Goal: Download file/media

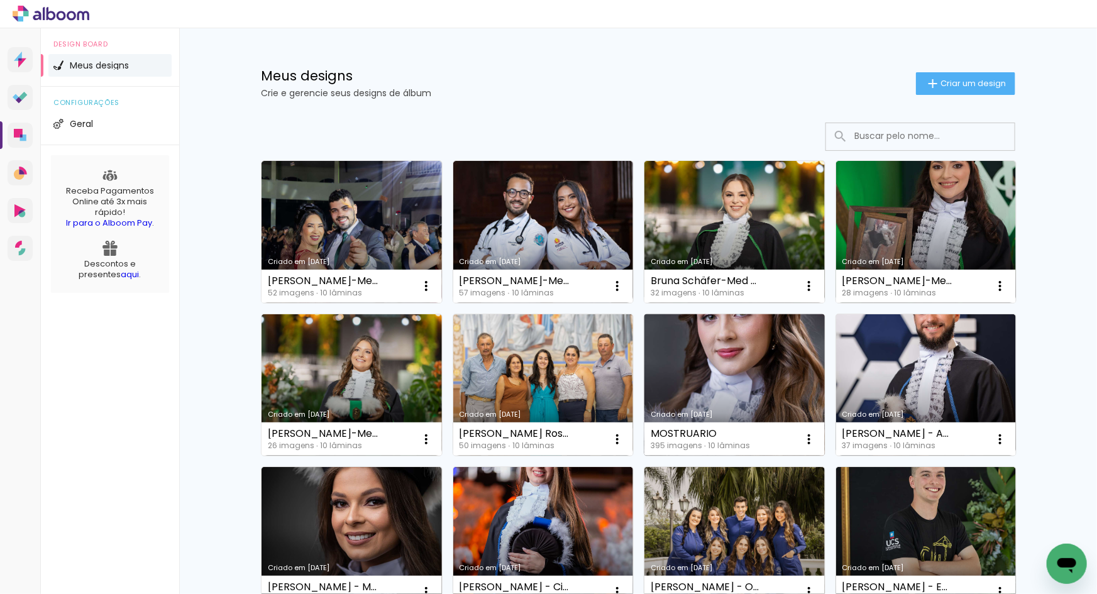
scroll to position [770, 0]
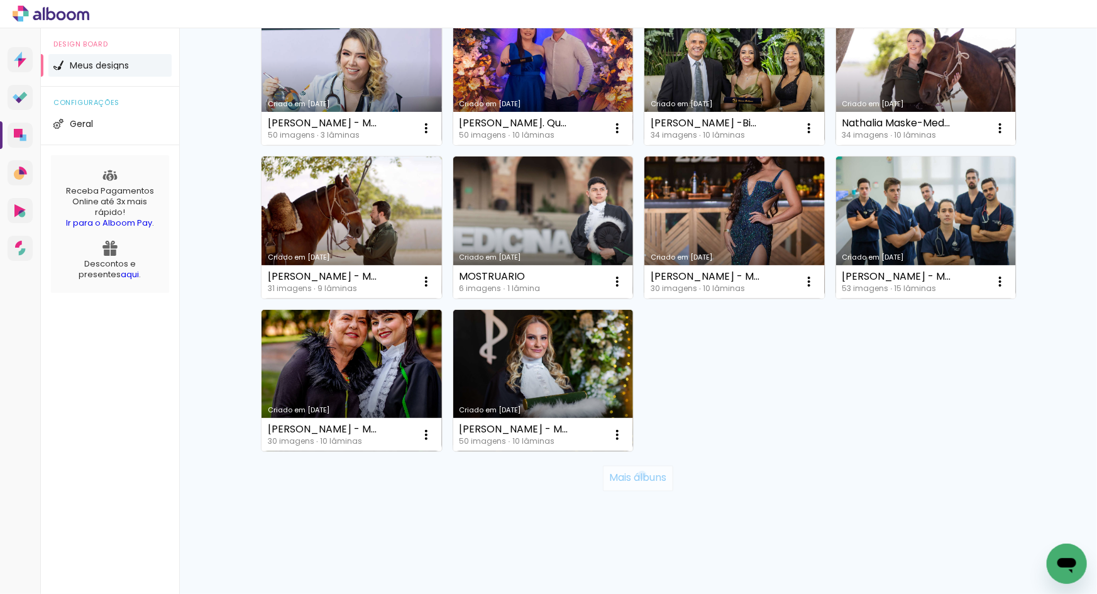
click at [0, 0] on slot "Mais álbuns" at bounding box center [0, 0] width 0 height 0
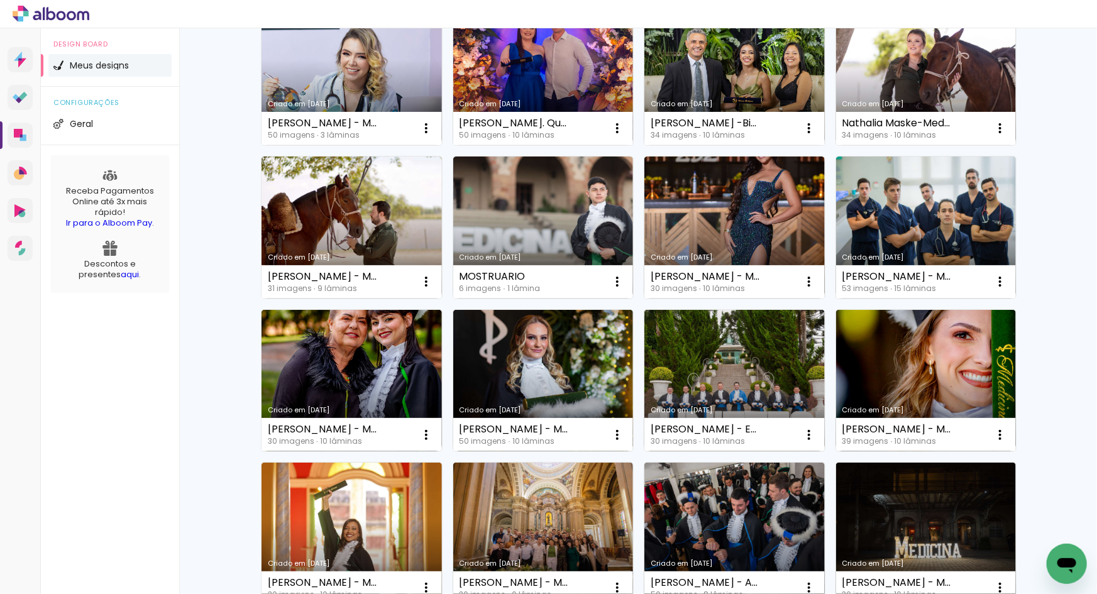
scroll to position [1051, 0]
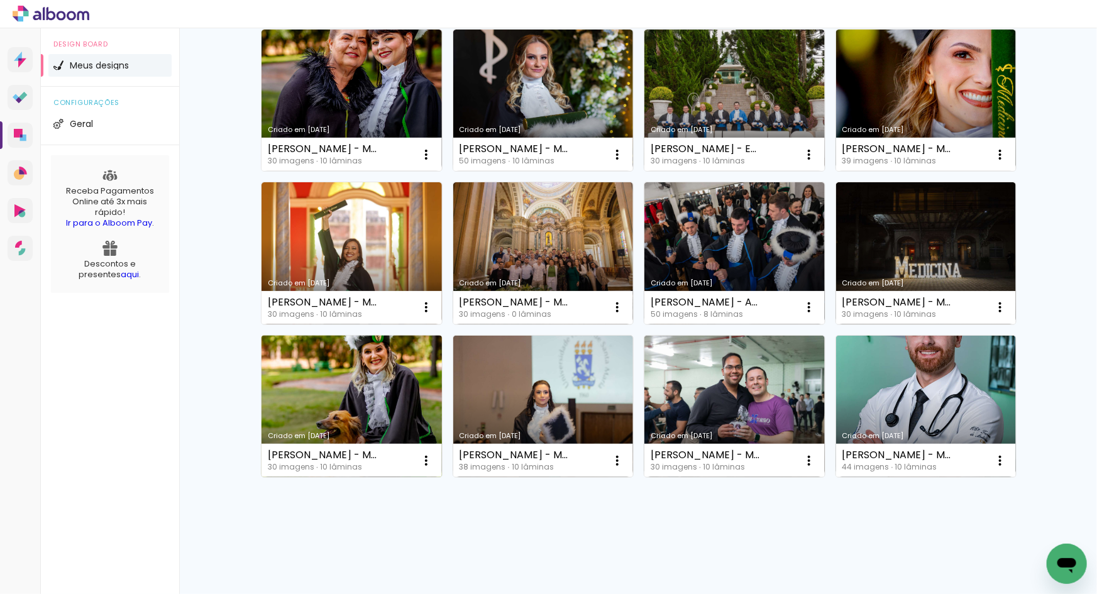
click at [391, 390] on link "Criado em [DATE]" at bounding box center [352, 407] width 180 height 142
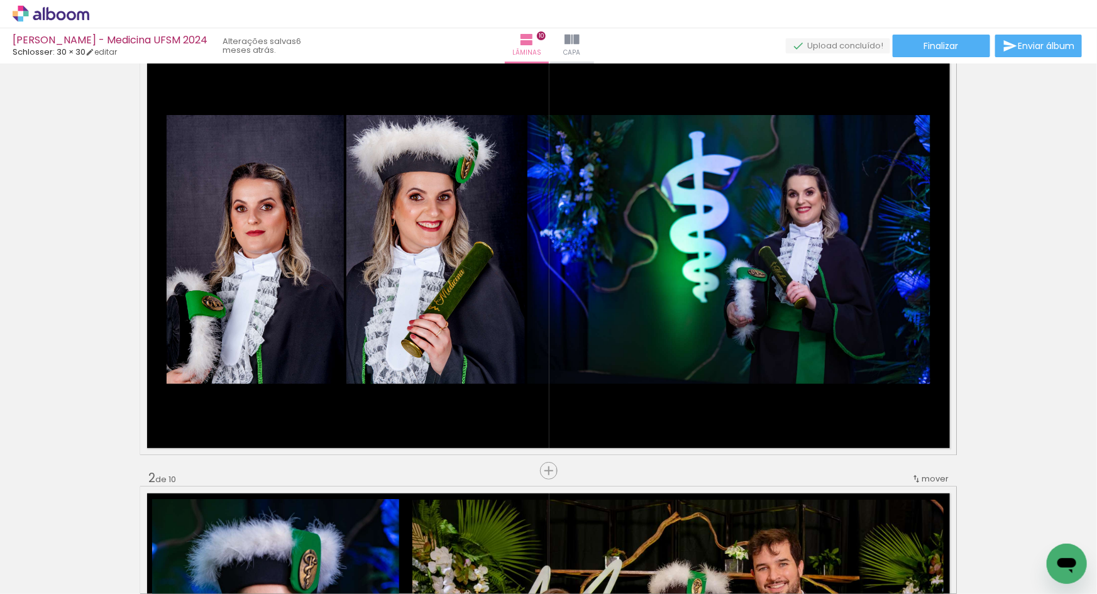
scroll to position [6, 0]
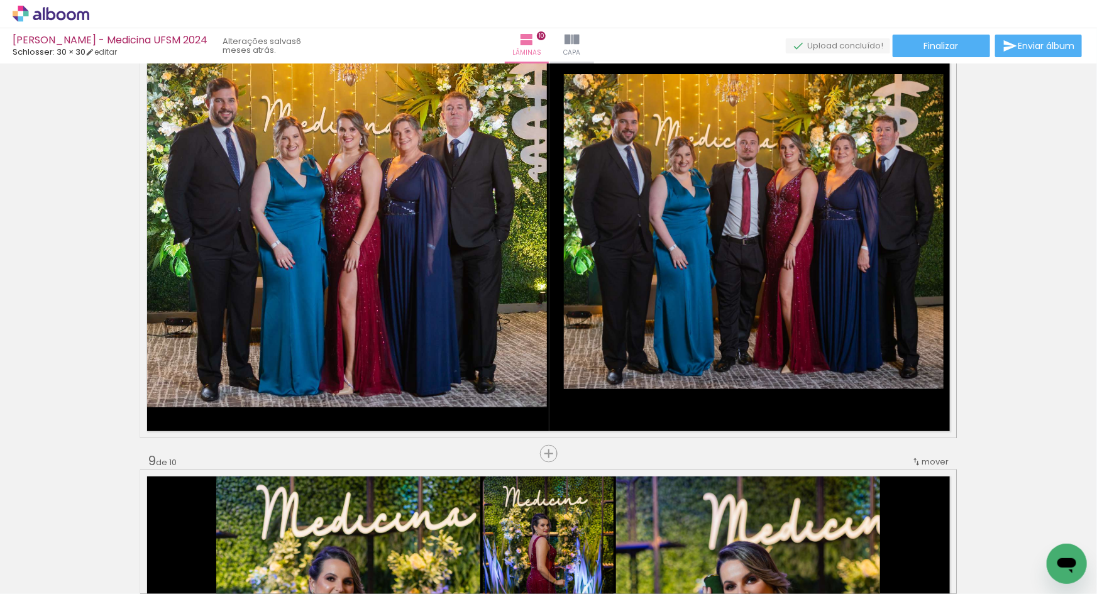
scroll to position [3115, 0]
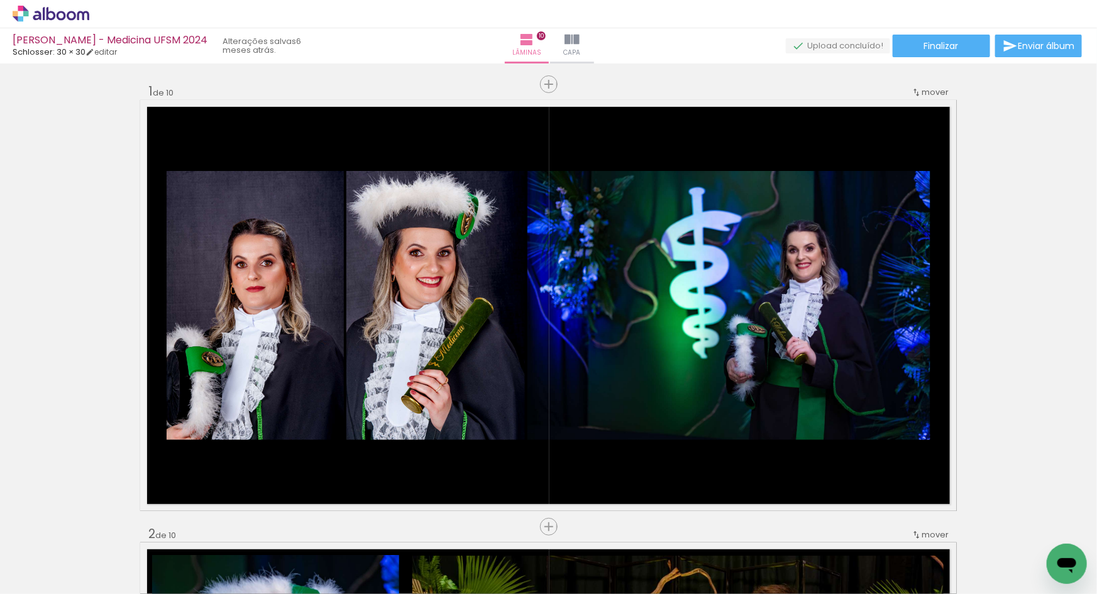
scroll to position [3115, 0]
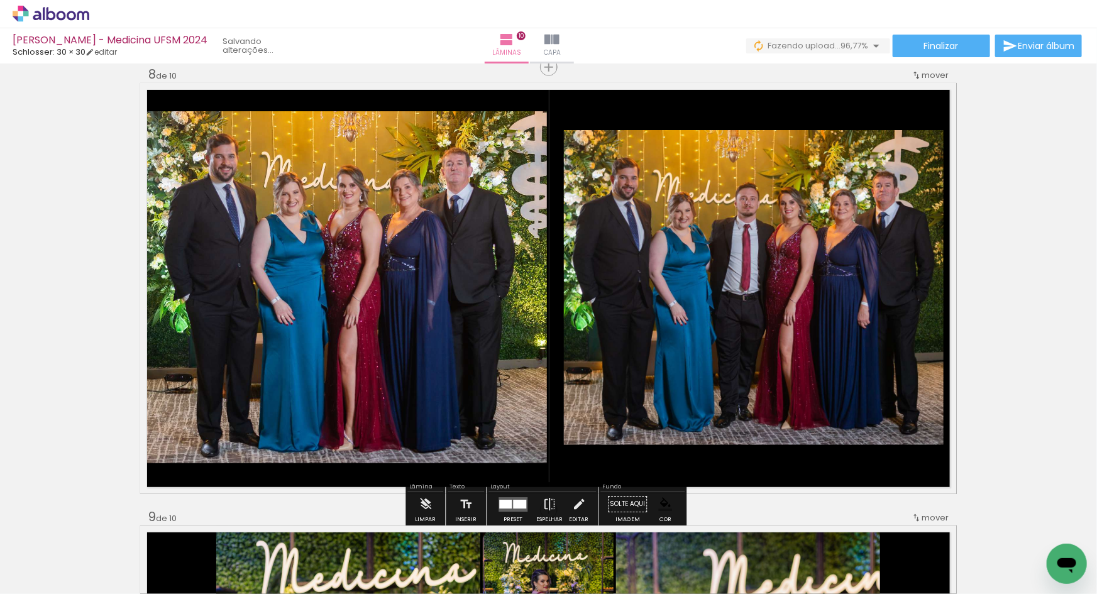
scroll to position [0, 1184]
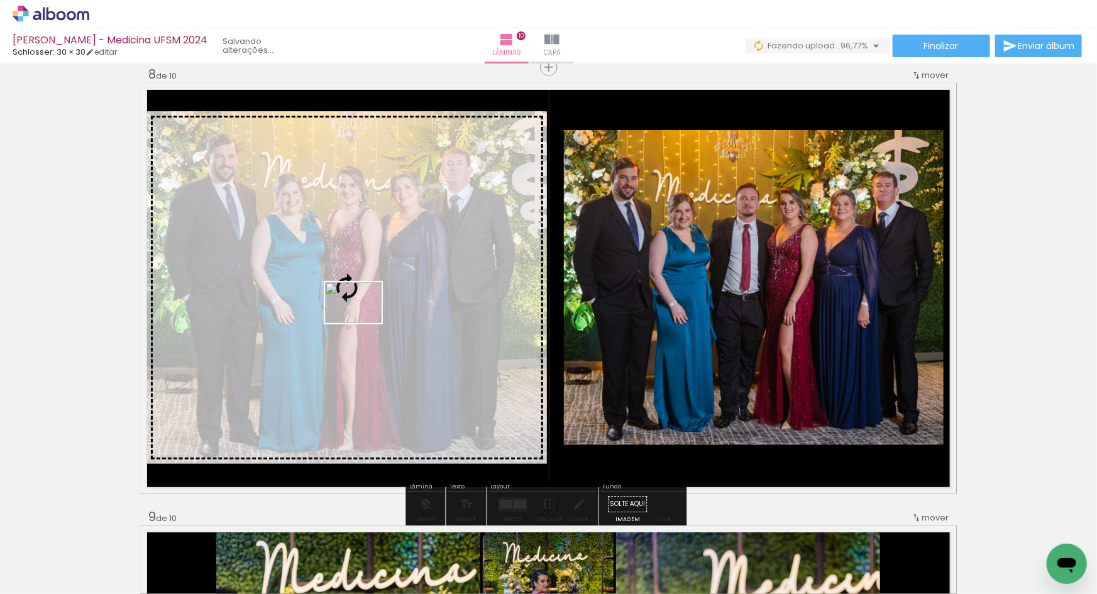
drag, startPoint x: 1044, startPoint y: 544, endPoint x: 363, endPoint y: 320, distance: 717.0
click at [363, 320] on quentale-workspace at bounding box center [548, 297] width 1097 height 594
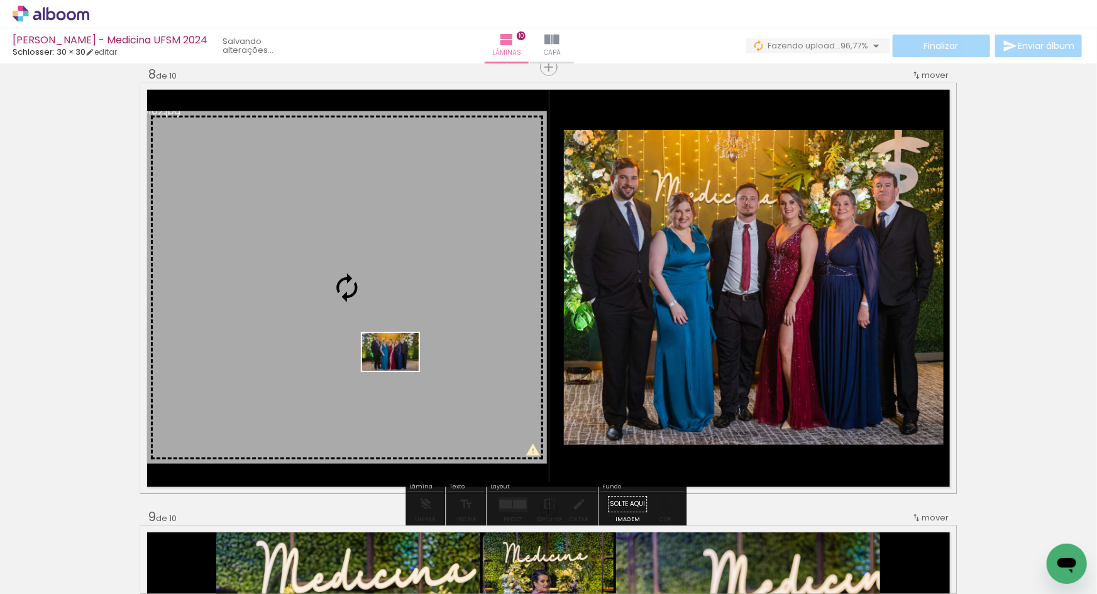
drag, startPoint x: 719, startPoint y: 564, endPoint x: 400, endPoint y: 371, distance: 372.7
click at [400, 371] on quentale-workspace at bounding box center [548, 297] width 1097 height 594
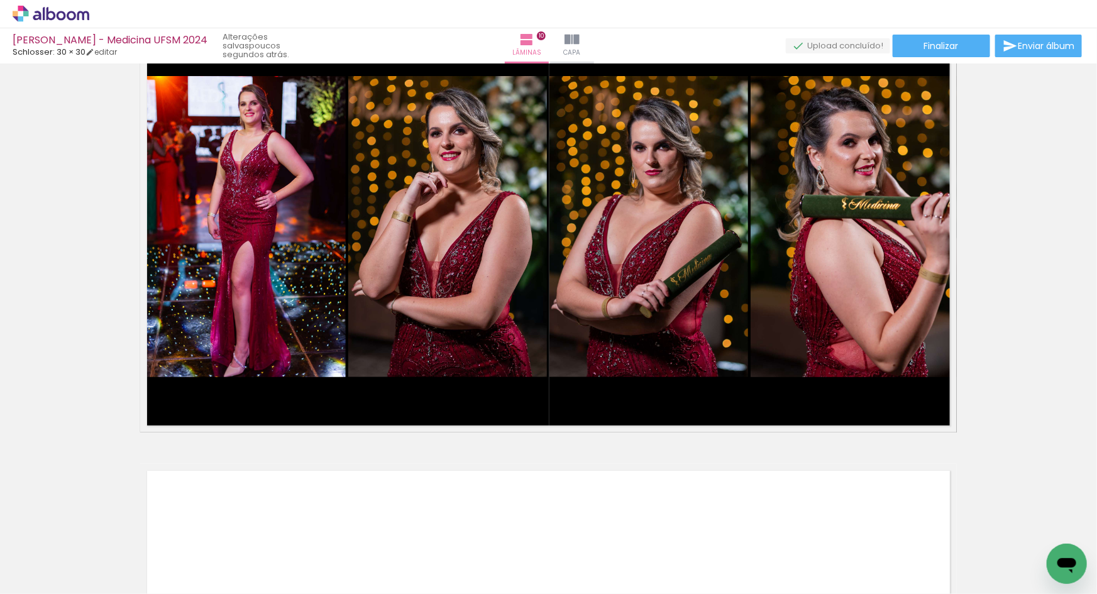
scroll to position [4466, 0]
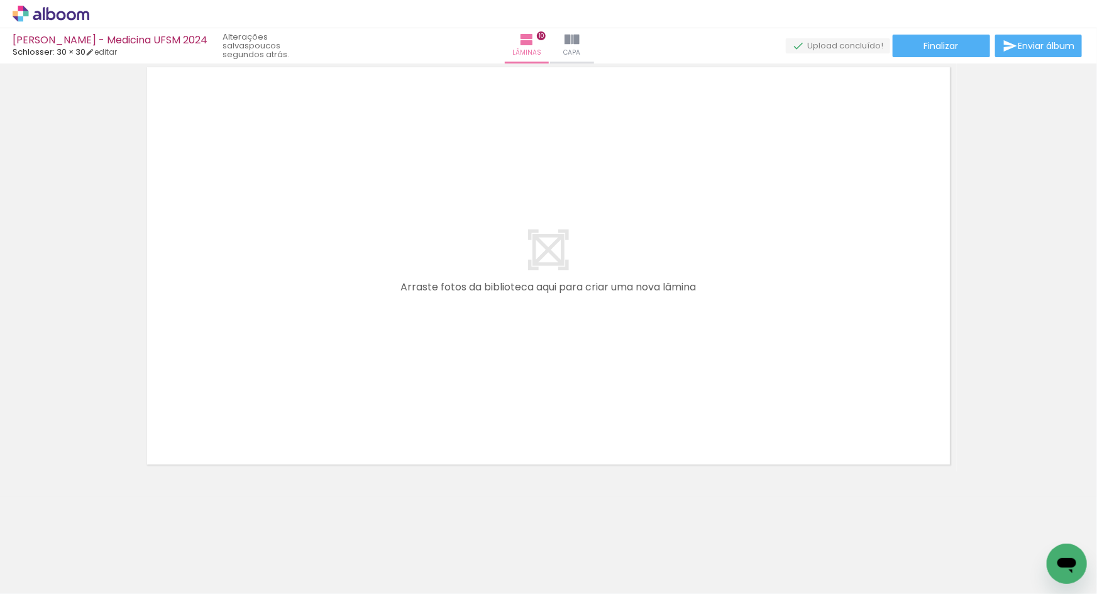
scroll to position [0, 1663]
click at [624, 528] on iron-icon at bounding box center [618, 526] width 13 height 13
click at [624, 526] on iron-icon at bounding box center [618, 526] width 13 height 13
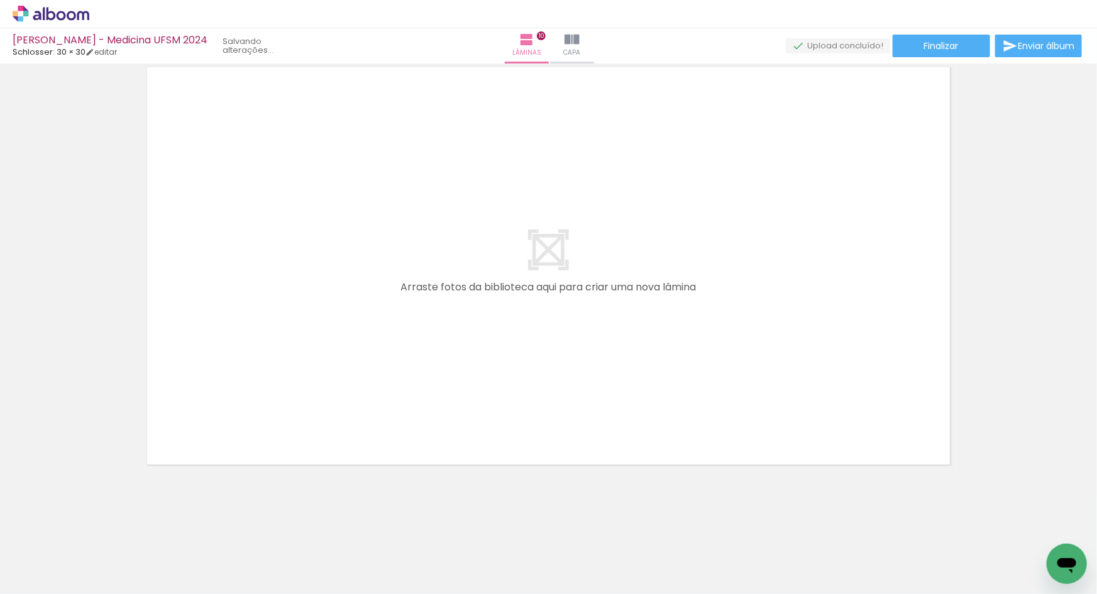
click at [624, 526] on iron-icon at bounding box center [618, 526] width 13 height 13
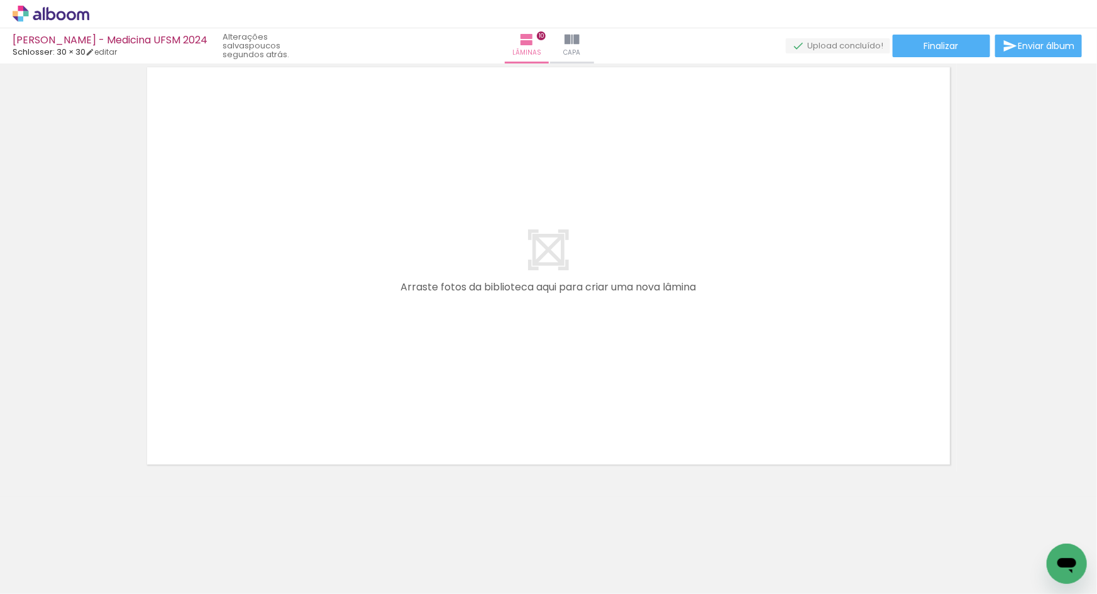
click at [624, 526] on iron-icon at bounding box center [618, 526] width 13 height 13
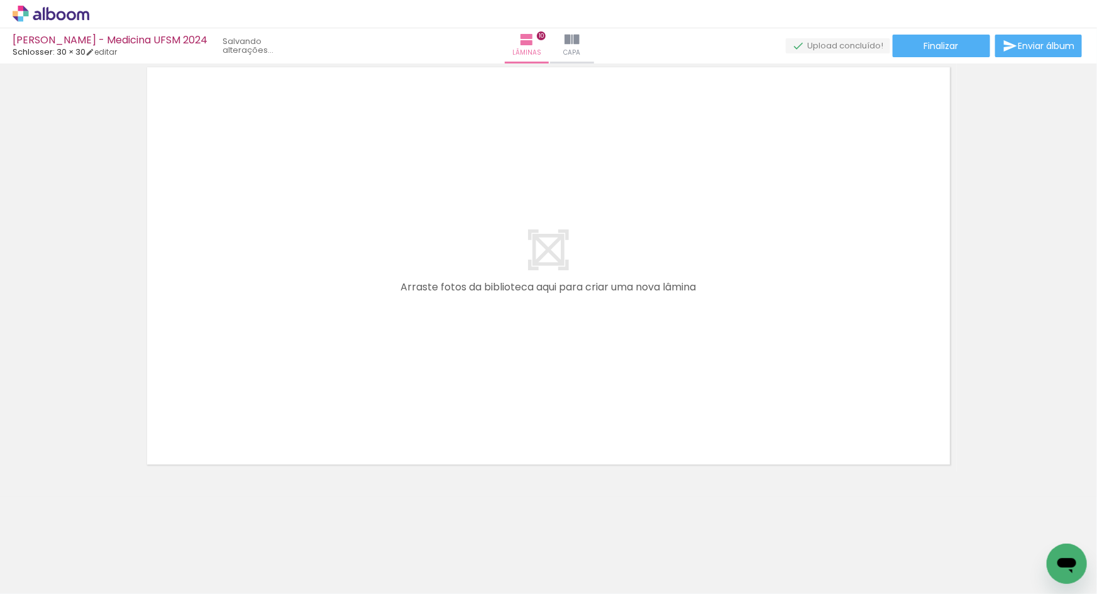
click at [624, 526] on iron-icon at bounding box center [618, 526] width 13 height 13
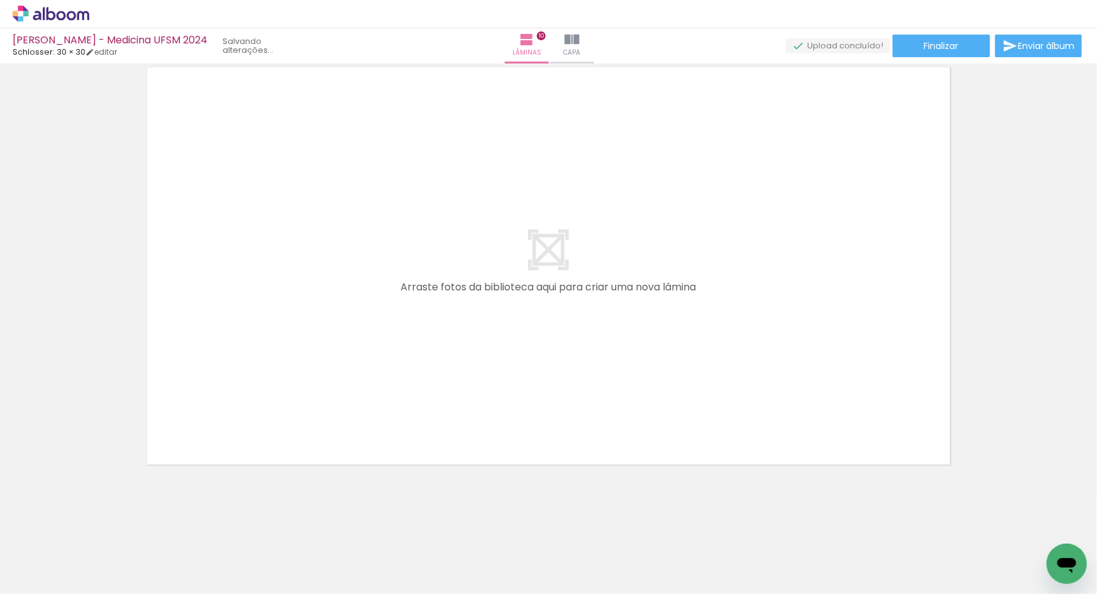
click at [624, 526] on iron-icon at bounding box center [618, 526] width 13 height 13
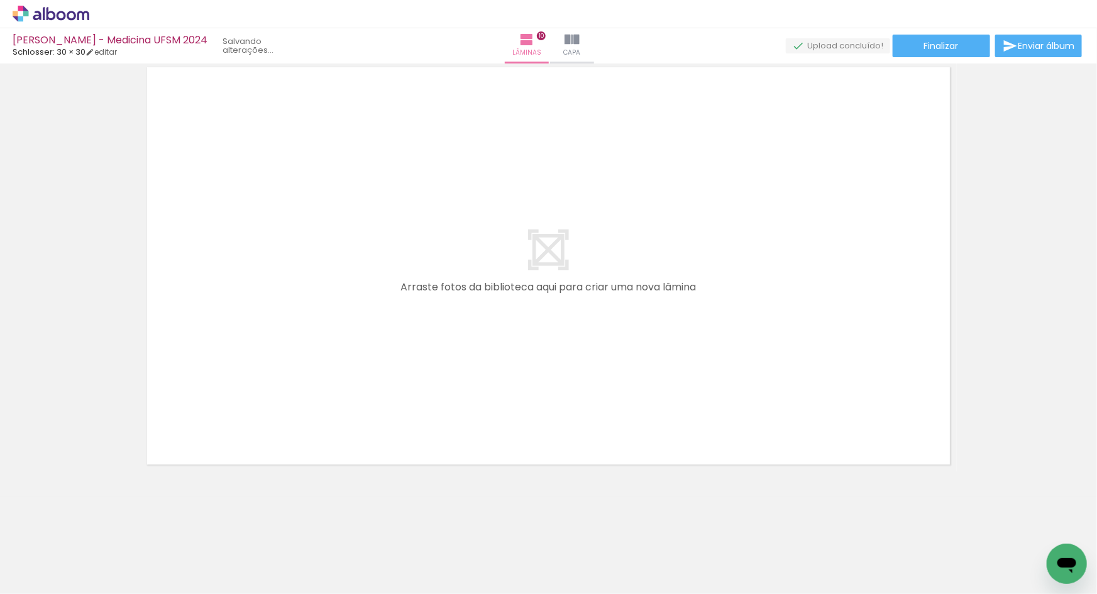
click at [624, 526] on quentale-thumb at bounding box center [623, 552] width 70 height 72
click at [671, 526] on iron-icon at bounding box center [666, 526] width 13 height 13
click at [731, 526] on iron-icon at bounding box center [737, 526] width 13 height 13
click at [808, 530] on iron-icon at bounding box center [807, 526] width 13 height 13
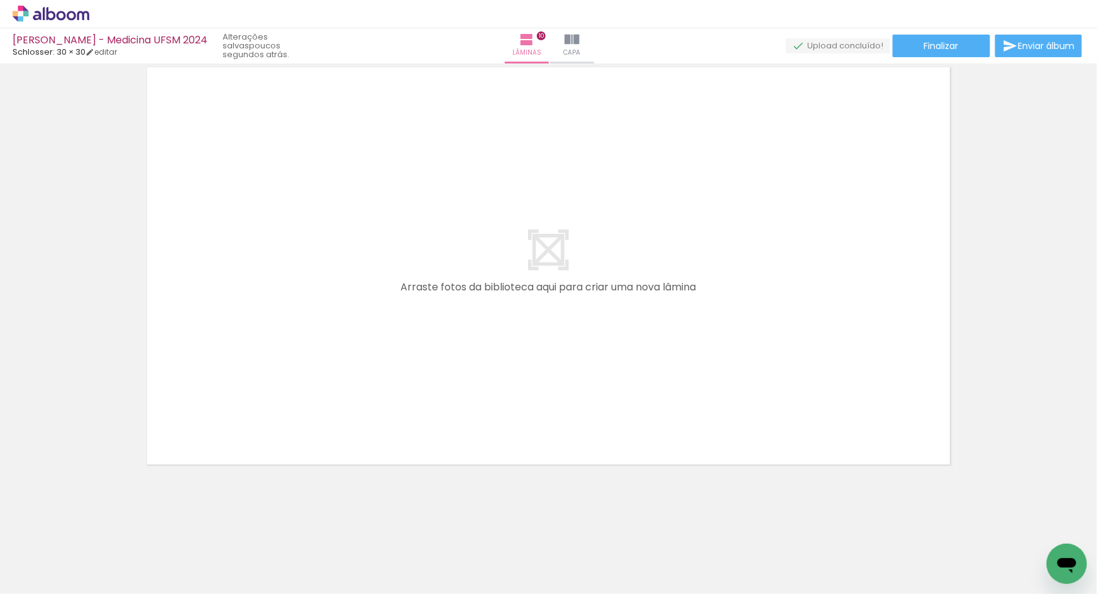
click at [871, 527] on iron-icon at bounding box center [877, 526] width 13 height 13
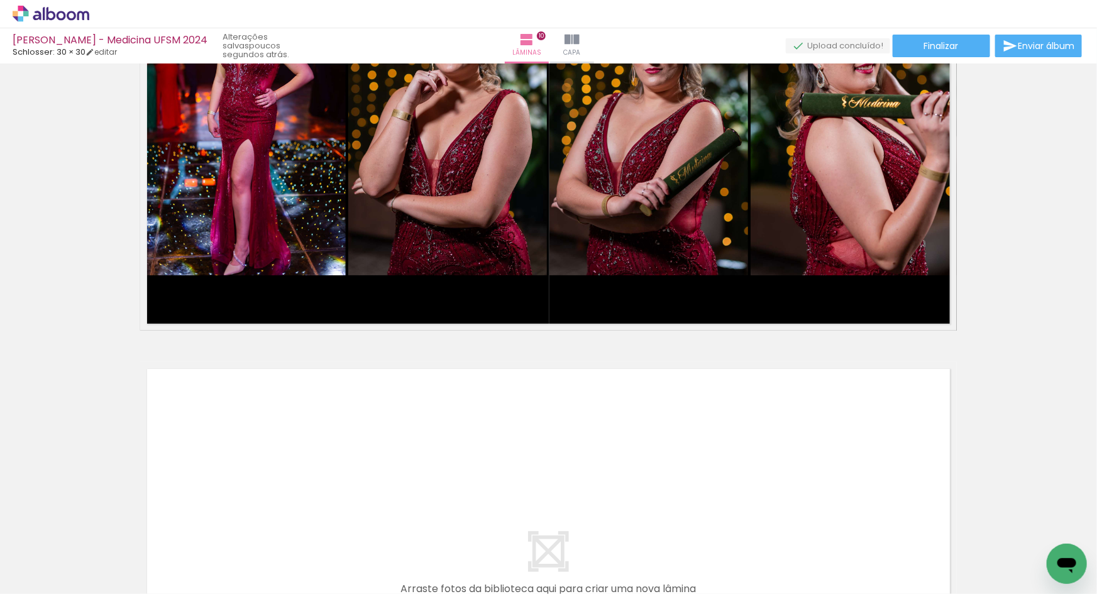
scroll to position [3999, 0]
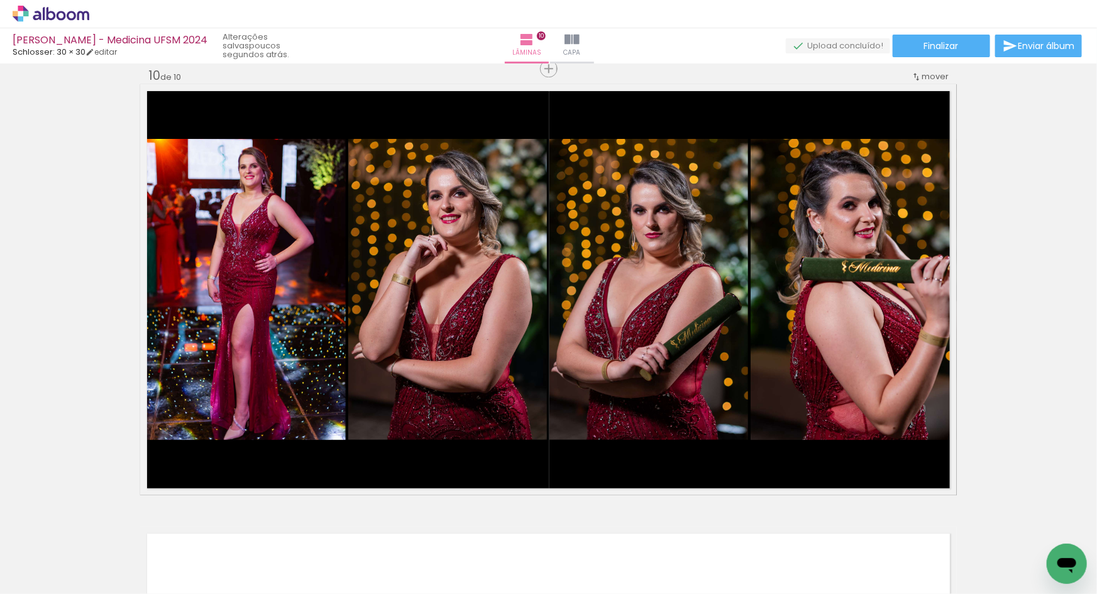
click at [1004, 534] on div at bounding box center [976, 551] width 57 height 41
click at [955, 524] on iron-icon at bounding box center [948, 526] width 13 height 13
click at [1018, 531] on div at bounding box center [1046, 551] width 57 height 41
click at [1012, 528] on iron-icon at bounding box center [1018, 526] width 13 height 13
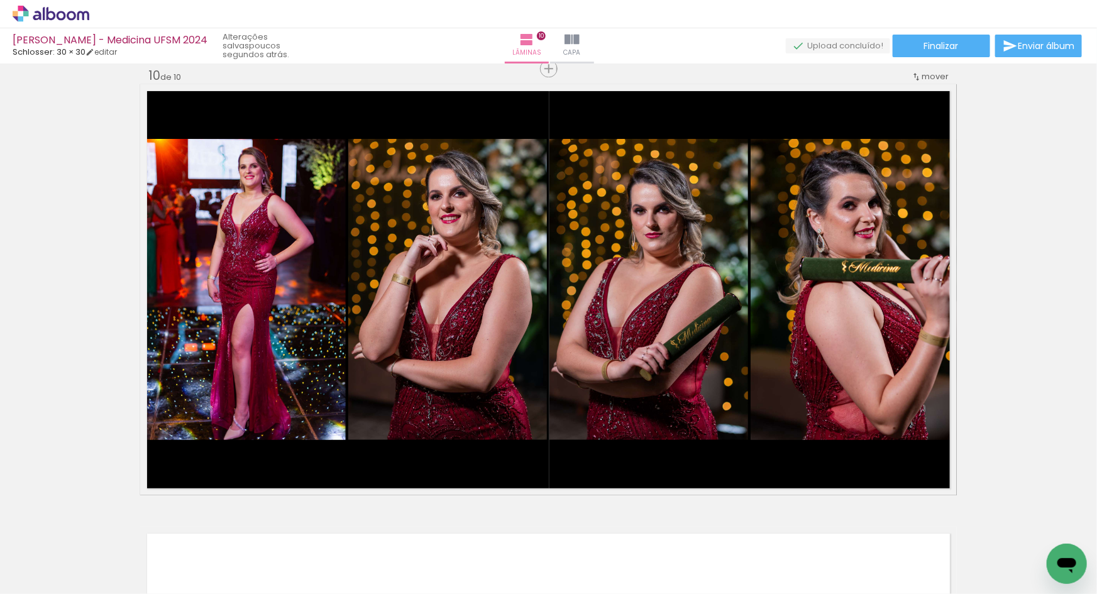
scroll to position [0, 1192]
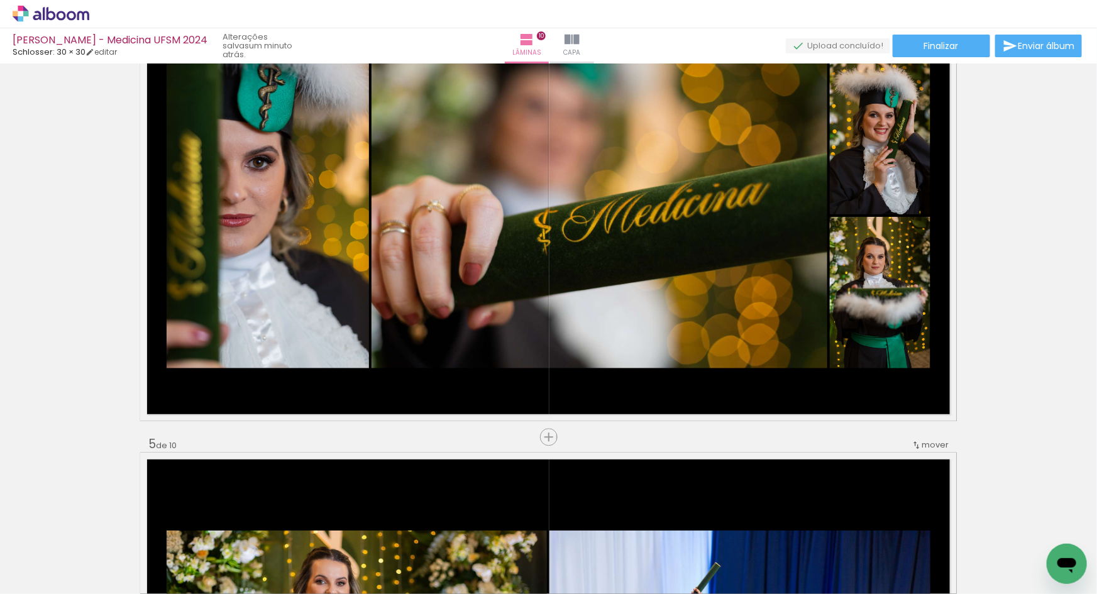
scroll to position [2942, 0]
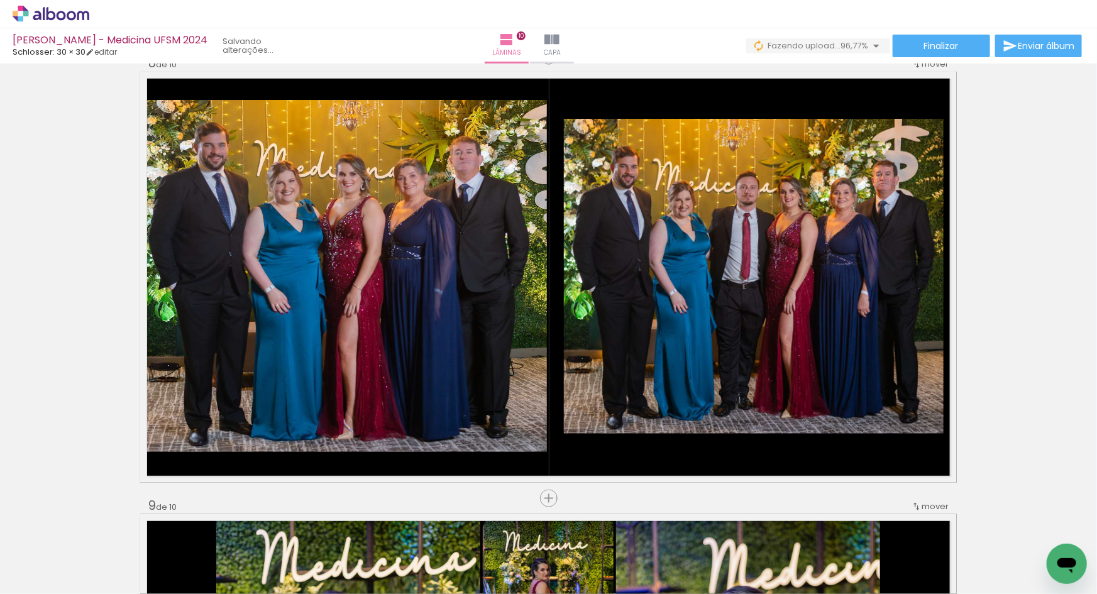
scroll to position [0, 1192]
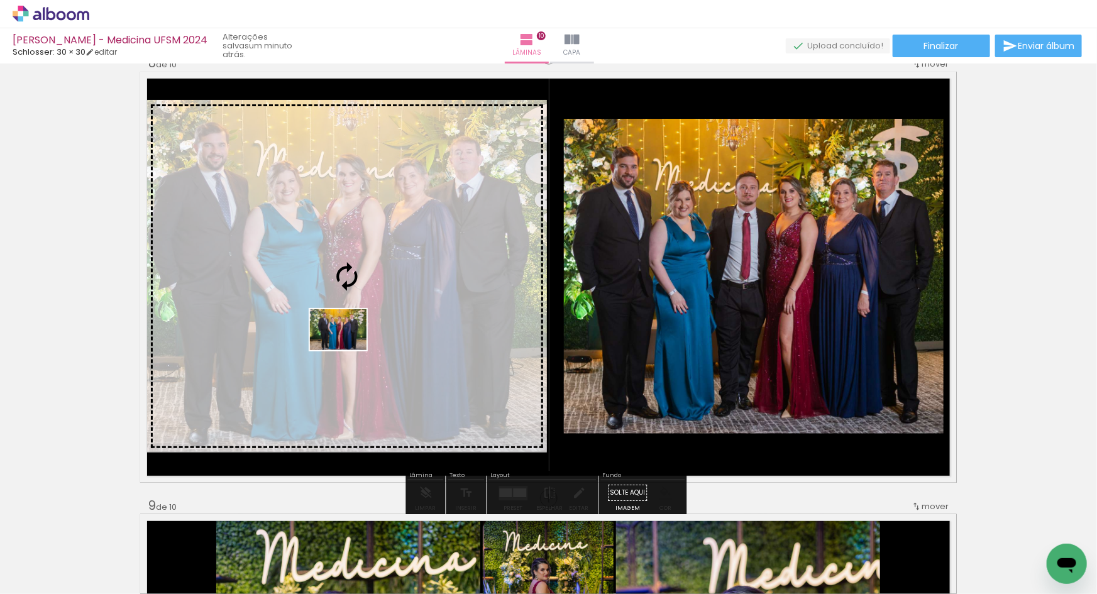
drag, startPoint x: 1032, startPoint y: 547, endPoint x: 348, endPoint y: 347, distance: 713.3
click at [348, 347] on quentale-workspace at bounding box center [548, 297] width 1097 height 594
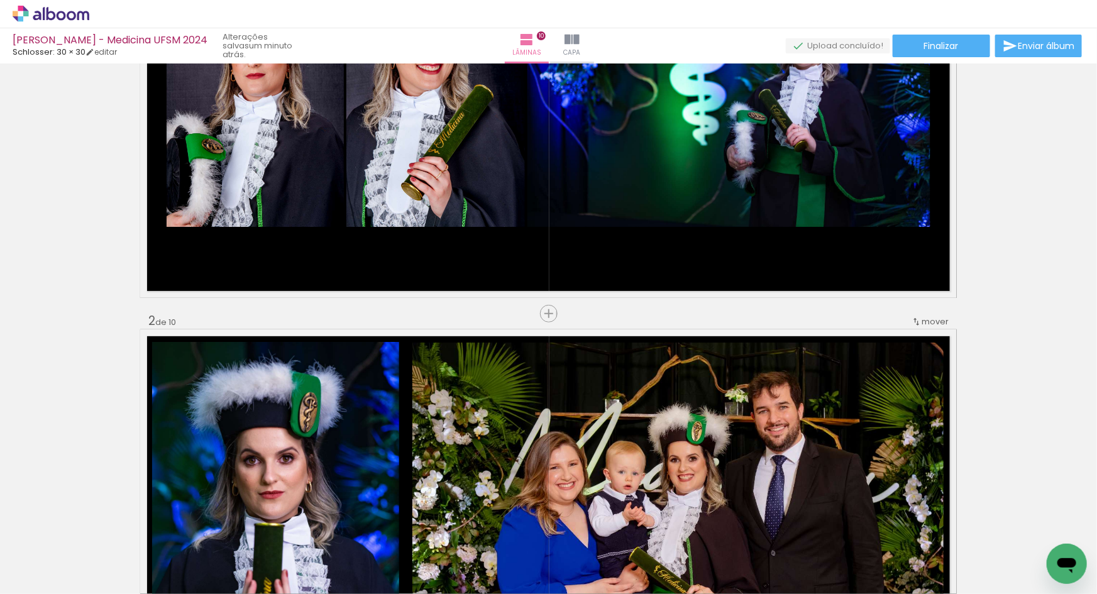
scroll to position [0, 0]
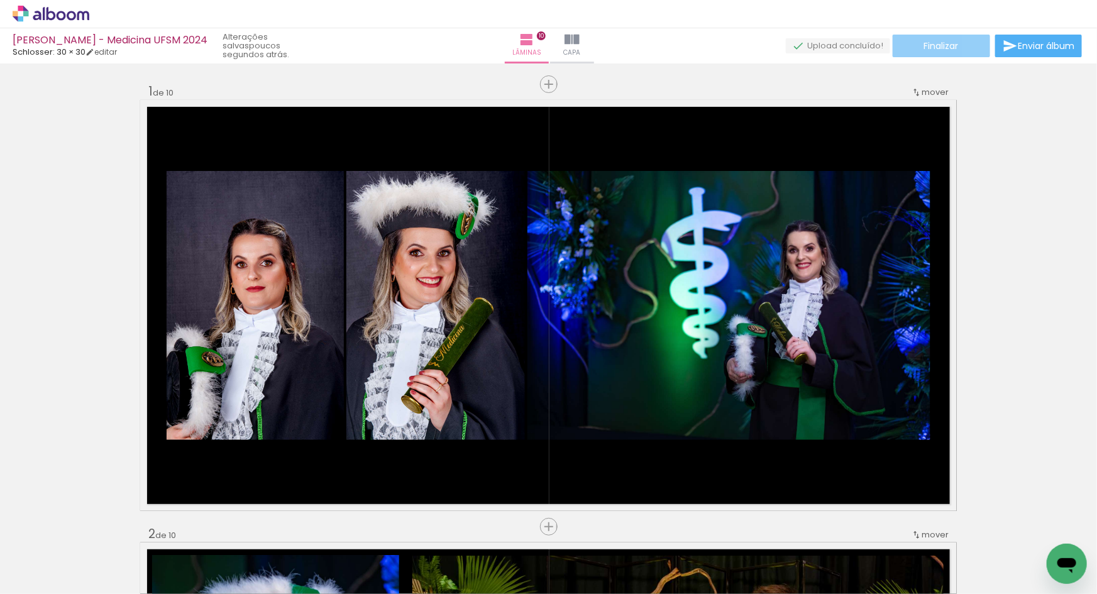
click at [919, 41] on paper-button "Finalizar" at bounding box center [941, 46] width 97 height 23
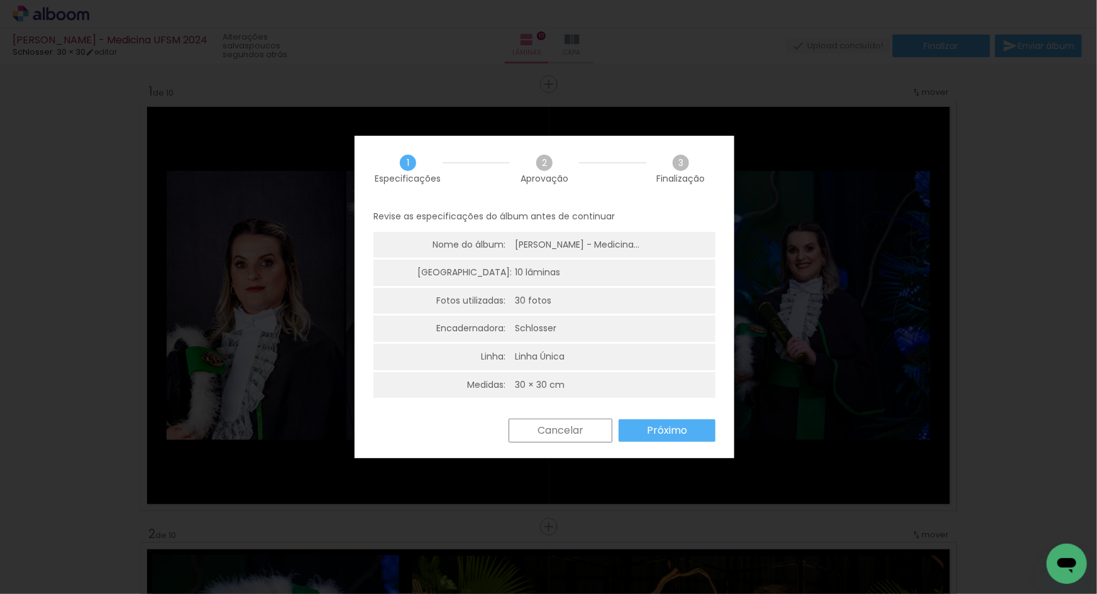
click at [0, 0] on slot "Próximo" at bounding box center [0, 0] width 0 height 0
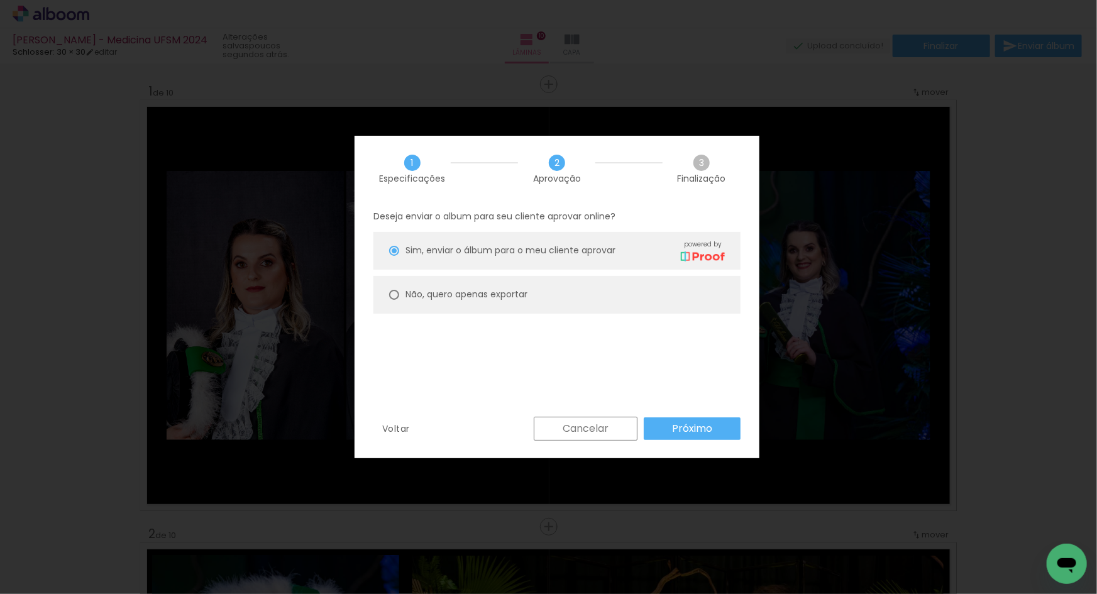
click at [521, 306] on paper-radio-button "Não, quero apenas exportar" at bounding box center [556, 295] width 367 height 38
type paper-radio-button "on"
click at [0, 0] on slot "Próximo" at bounding box center [0, 0] width 0 height 0
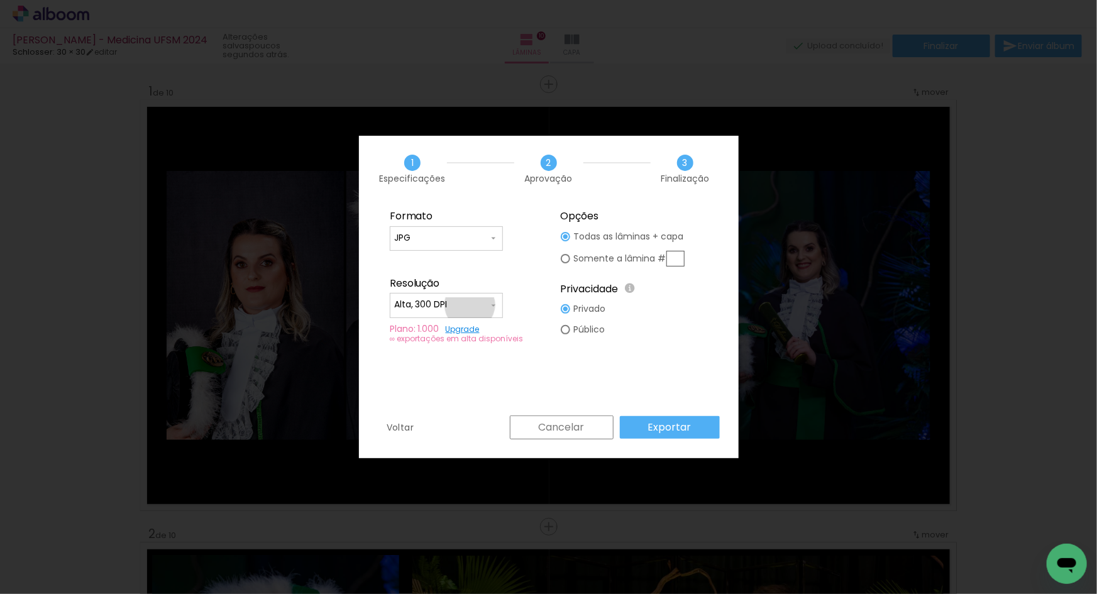
click at [470, 305] on input "Alta, 300 DPI" at bounding box center [441, 305] width 94 height 13
click at [455, 320] on paper-item "Baixa" at bounding box center [446, 328] width 113 height 25
type input "Baixa"
click at [461, 243] on input "JPG" at bounding box center [441, 238] width 94 height 13
click at [456, 267] on paper-item "PDF" at bounding box center [446, 261] width 113 height 25
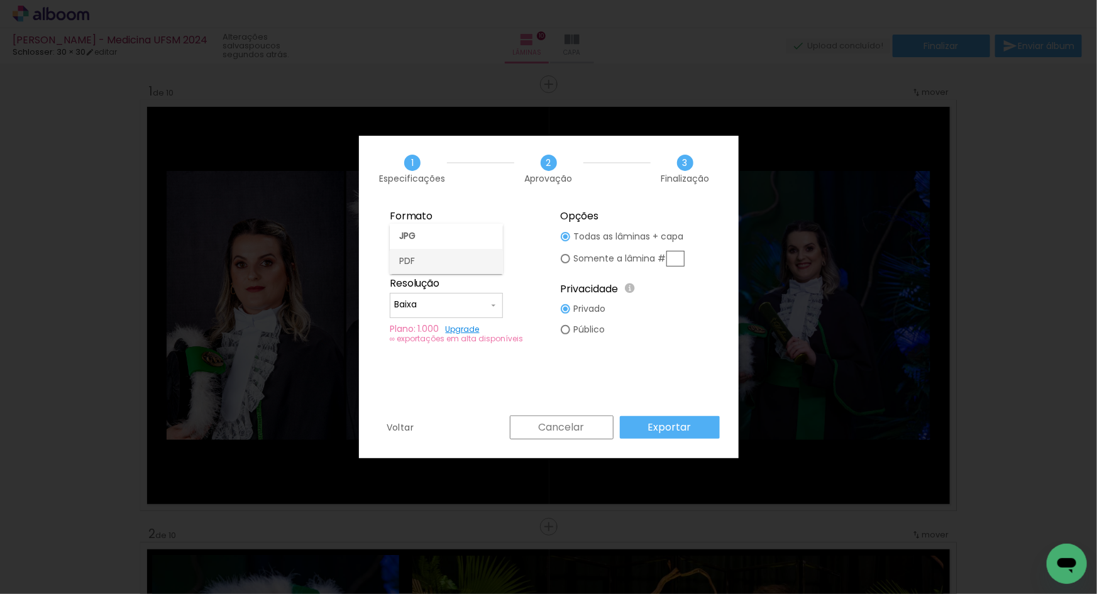
type input "PDF"
click at [647, 427] on paper-button "Exportar" at bounding box center [670, 427] width 100 height 23
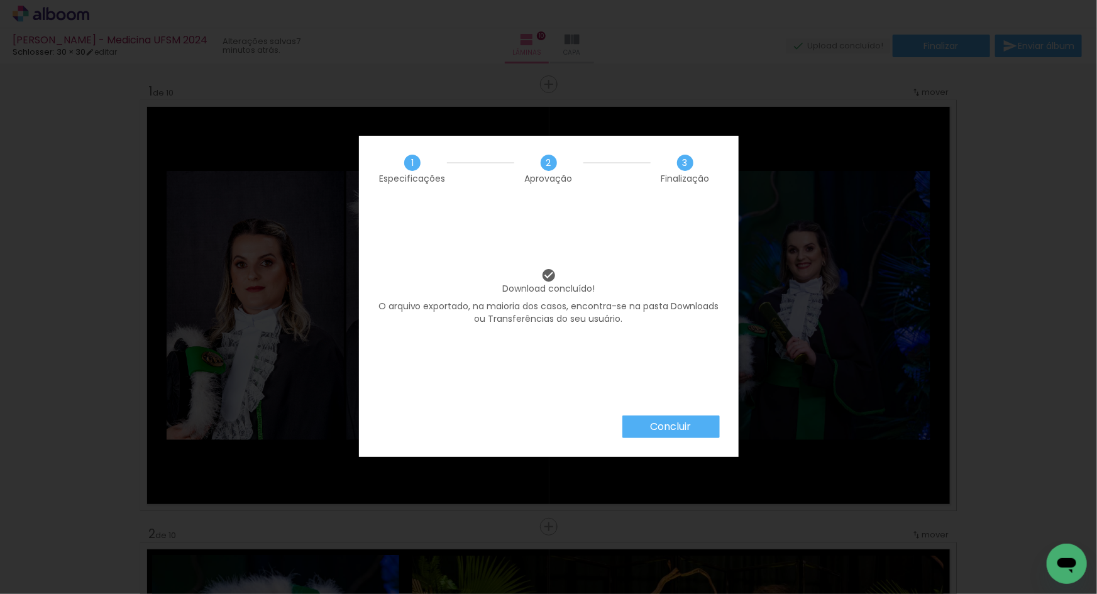
scroll to position [0, 1192]
click at [0, 0] on slot "Concluir" at bounding box center [0, 0] width 0 height 0
